Goal: Browse casually: Explore the website without a specific task or goal

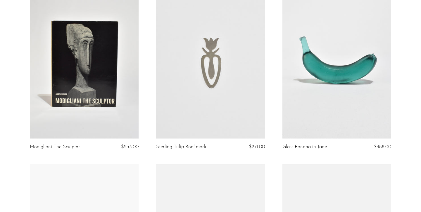
scroll to position [246, 0]
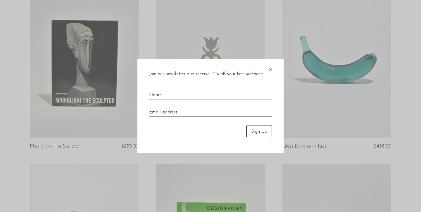
click at [273, 70] on span "×" at bounding box center [270, 68] width 6 height 19
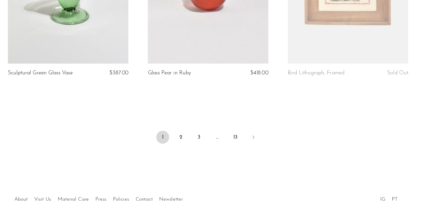
scroll to position [2125, 0]
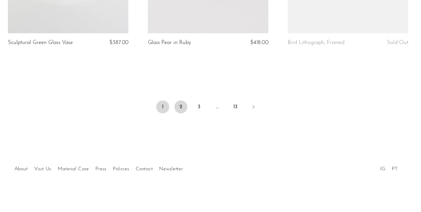
click at [185, 120] on link "2" at bounding box center [186, 117] width 12 height 12
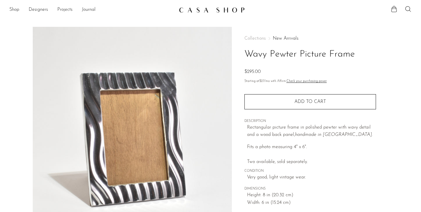
scroll to position [46, 0]
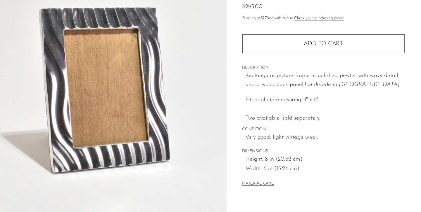
click at [273, 82] on p "Rectangular picture frame in polished pewter with wavy detail and a wood back p…" at bounding box center [311, 85] width 129 height 15
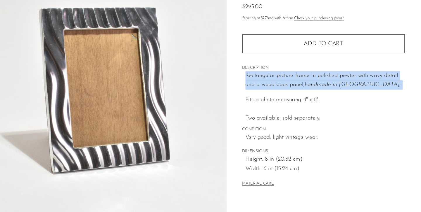
click at [265, 85] on p "Rectangular picture frame in polished pewter with wavy detail and a wood back p…" at bounding box center [311, 85] width 129 height 15
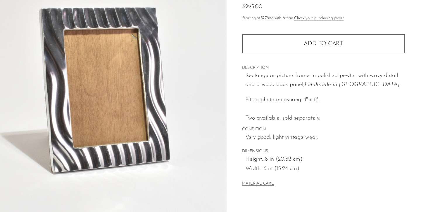
click at [265, 85] on p "Rectangular picture frame in polished pewter with wavy detail and a wood back p…" at bounding box center [311, 85] width 129 height 15
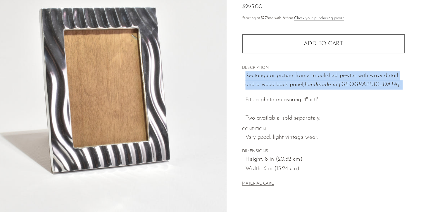
click at [258, 84] on p "Rectangular picture frame in polished pewter with wavy detail and a wood back p…" at bounding box center [311, 85] width 129 height 15
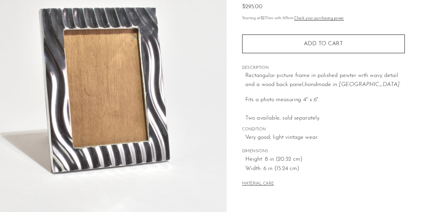
click at [258, 84] on p "Rectangular picture frame in polished pewter with wavy detail and a wood back p…" at bounding box center [311, 85] width 129 height 15
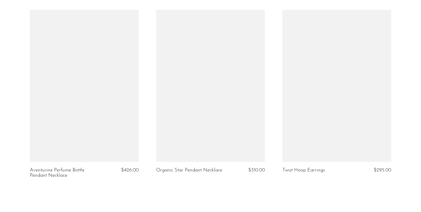
scroll to position [2135, 0]
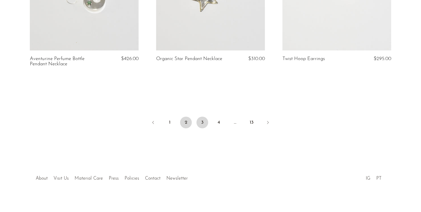
click at [201, 120] on link "3" at bounding box center [202, 123] width 12 height 12
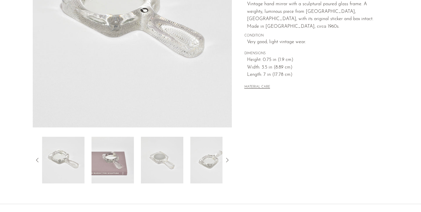
click at [126, 162] on img at bounding box center [112, 160] width 42 height 47
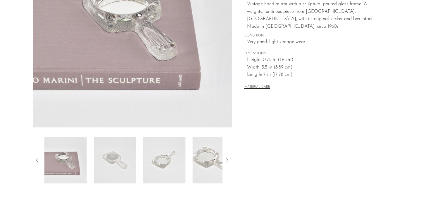
scroll to position [20, 0]
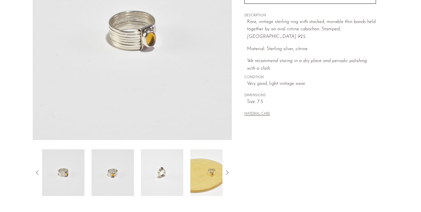
scroll to position [110, 0]
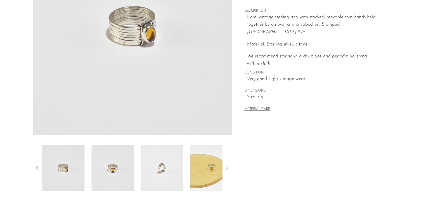
click at [202, 159] on img at bounding box center [211, 168] width 42 height 47
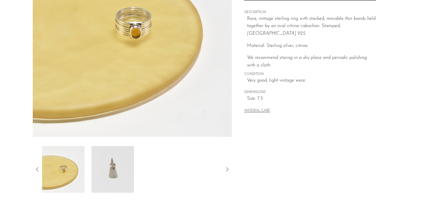
scroll to position [161, 0]
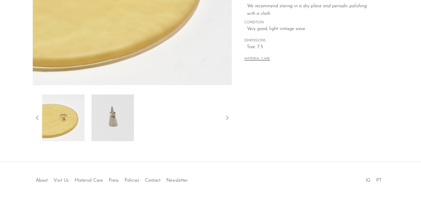
click at [113, 132] on img at bounding box center [112, 118] width 42 height 47
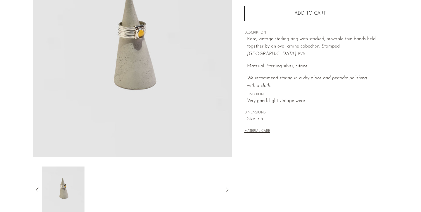
scroll to position [84, 0]
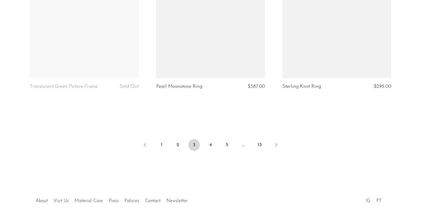
scroll to position [2113, 0]
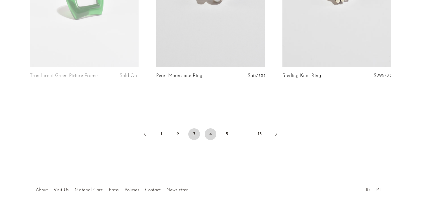
click at [211, 137] on link "4" at bounding box center [211, 135] width 12 height 12
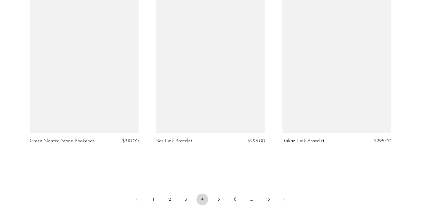
scroll to position [2125, 0]
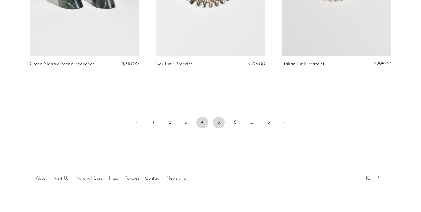
click at [221, 118] on link "5" at bounding box center [219, 123] width 12 height 12
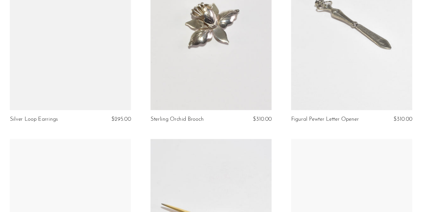
scroll to position [633, 0]
